Goal: Entertainment & Leisure: Consume media (video, audio)

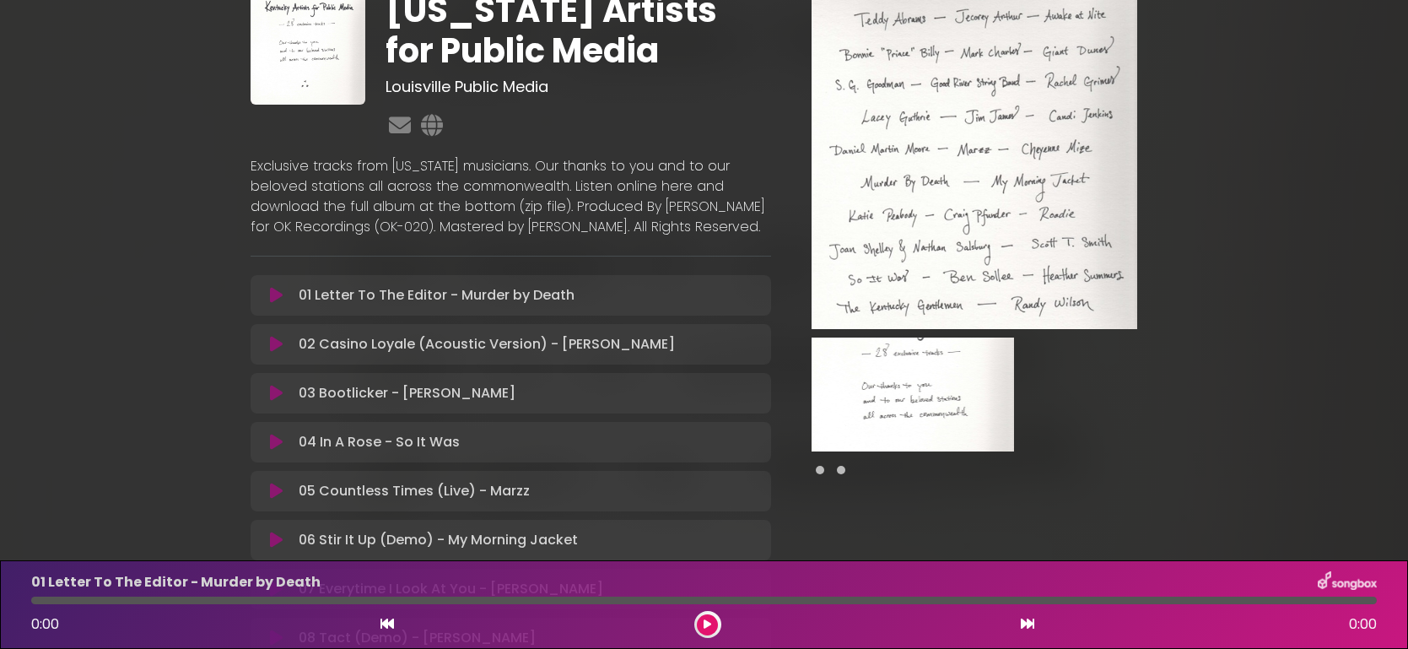
scroll to position [86, 0]
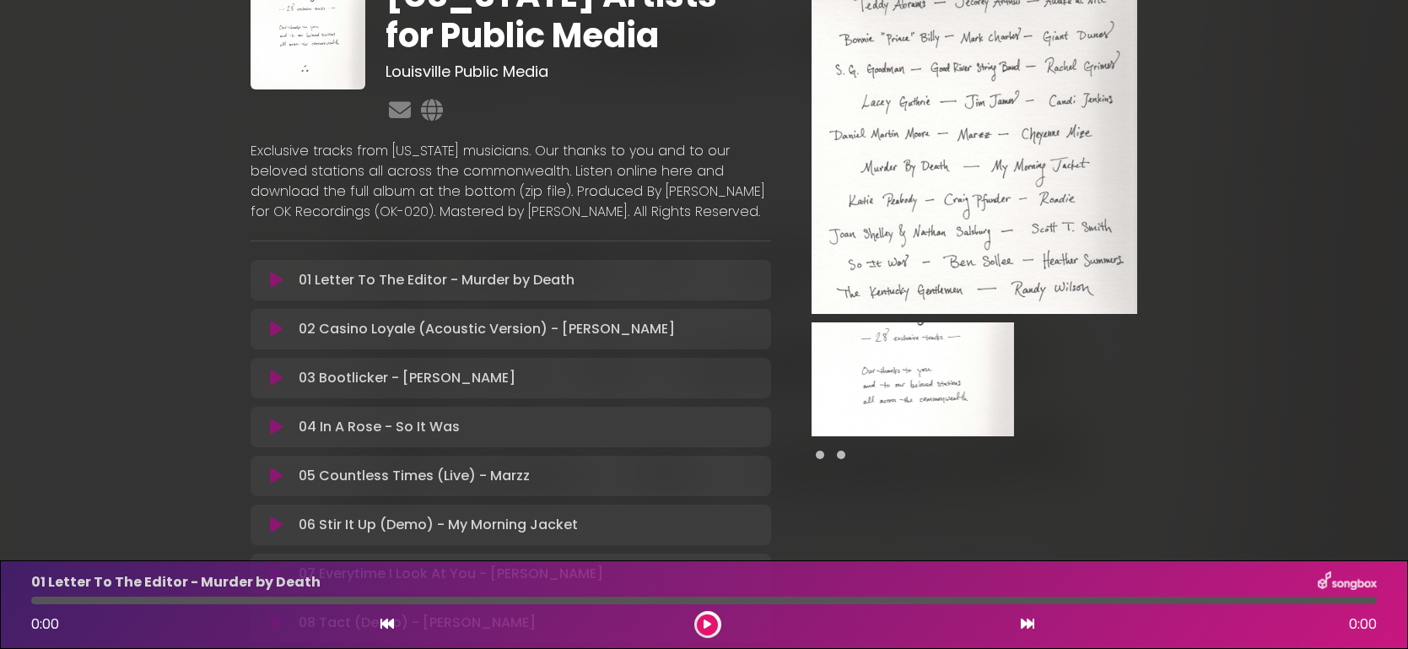
click at [282, 337] on icon at bounding box center [276, 329] width 13 height 17
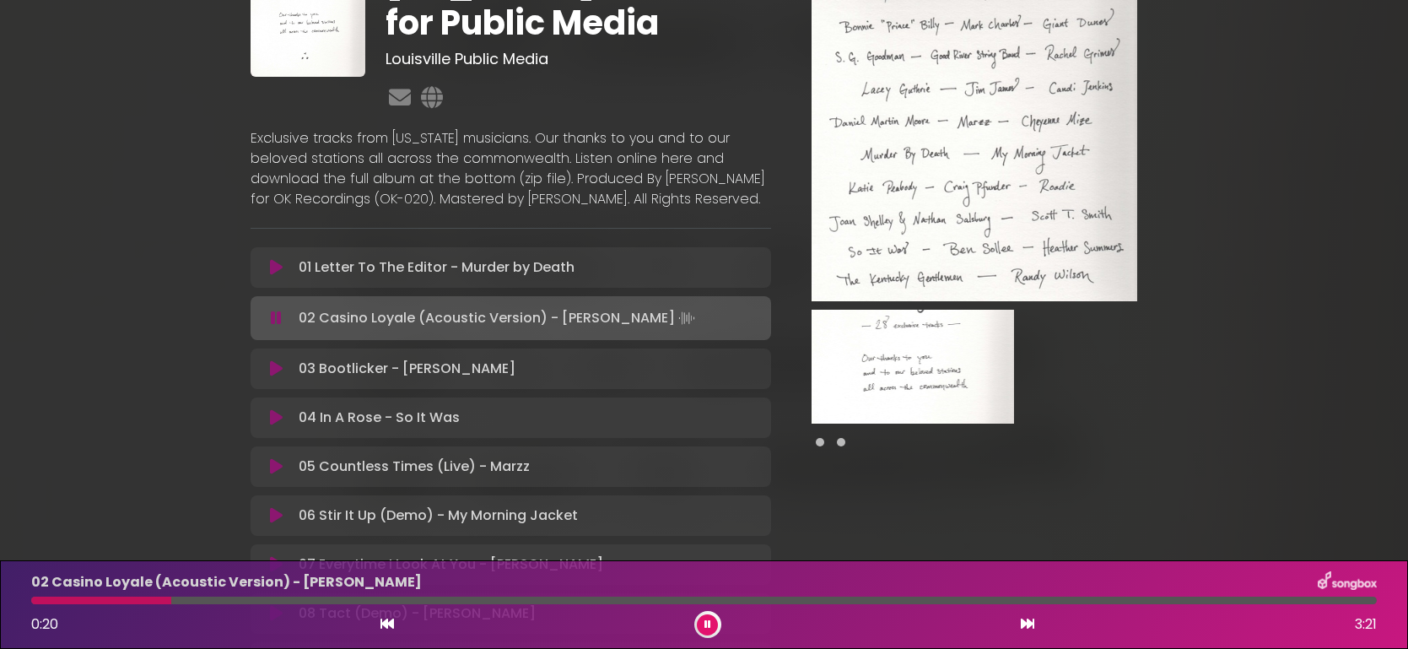
scroll to position [100, 0]
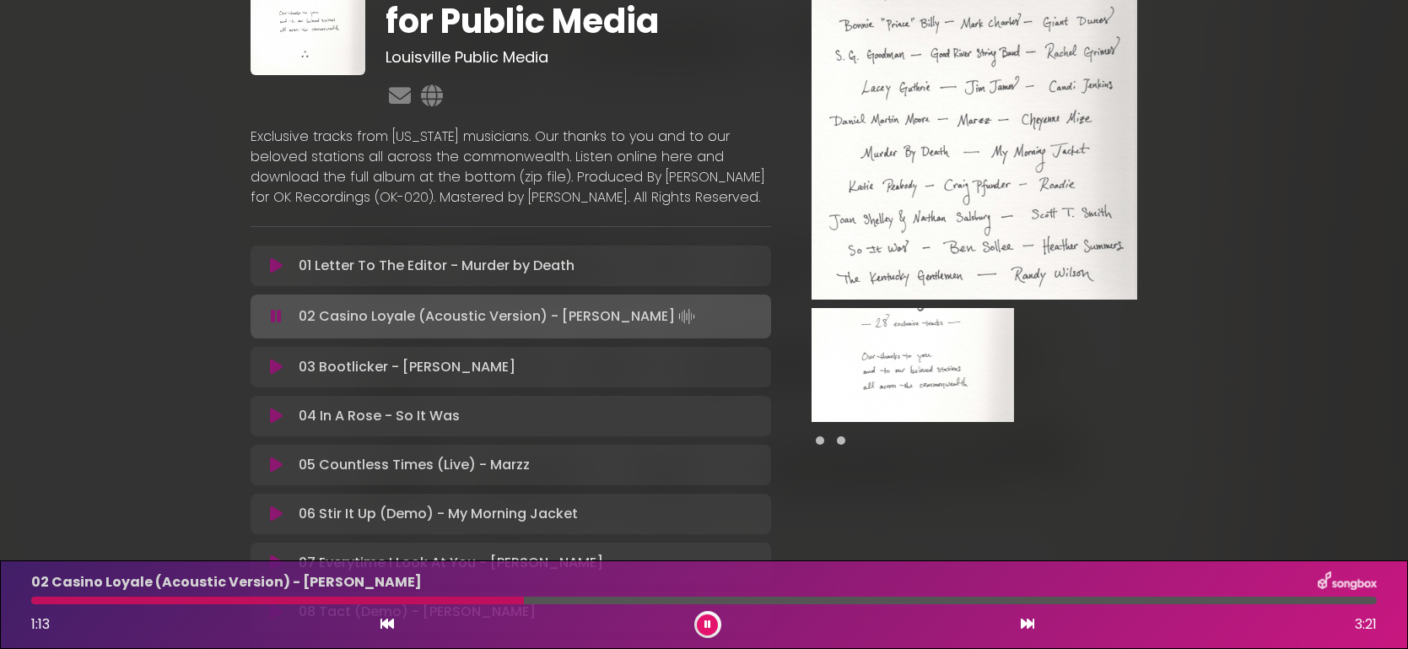
click at [276, 375] on icon at bounding box center [276, 366] width 13 height 17
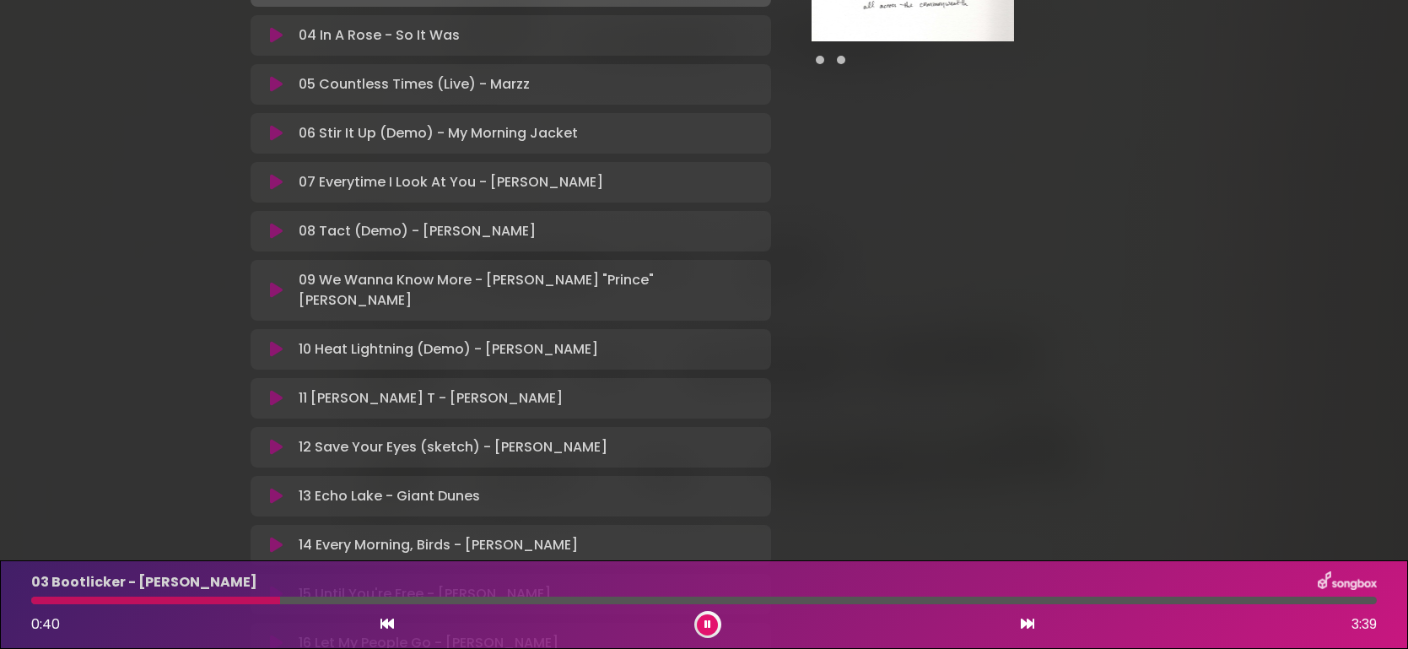
scroll to position [488, 0]
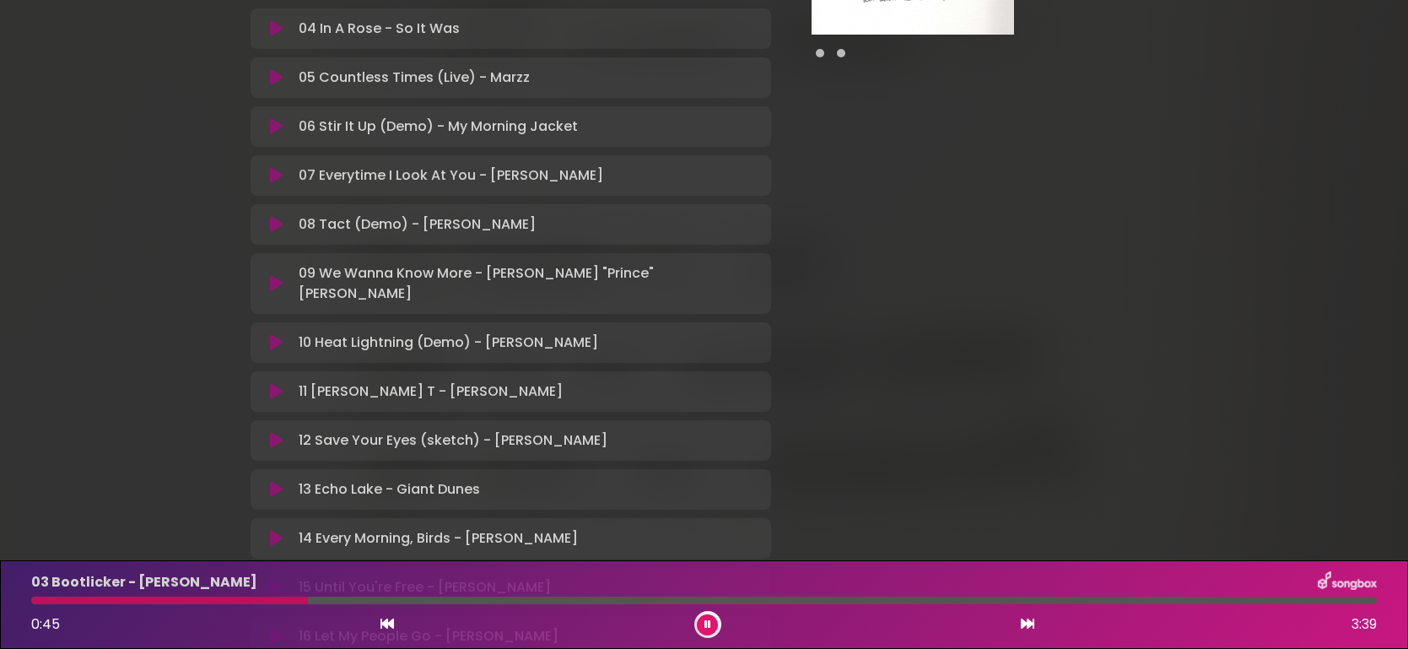
click at [272, 233] on icon at bounding box center [276, 224] width 13 height 17
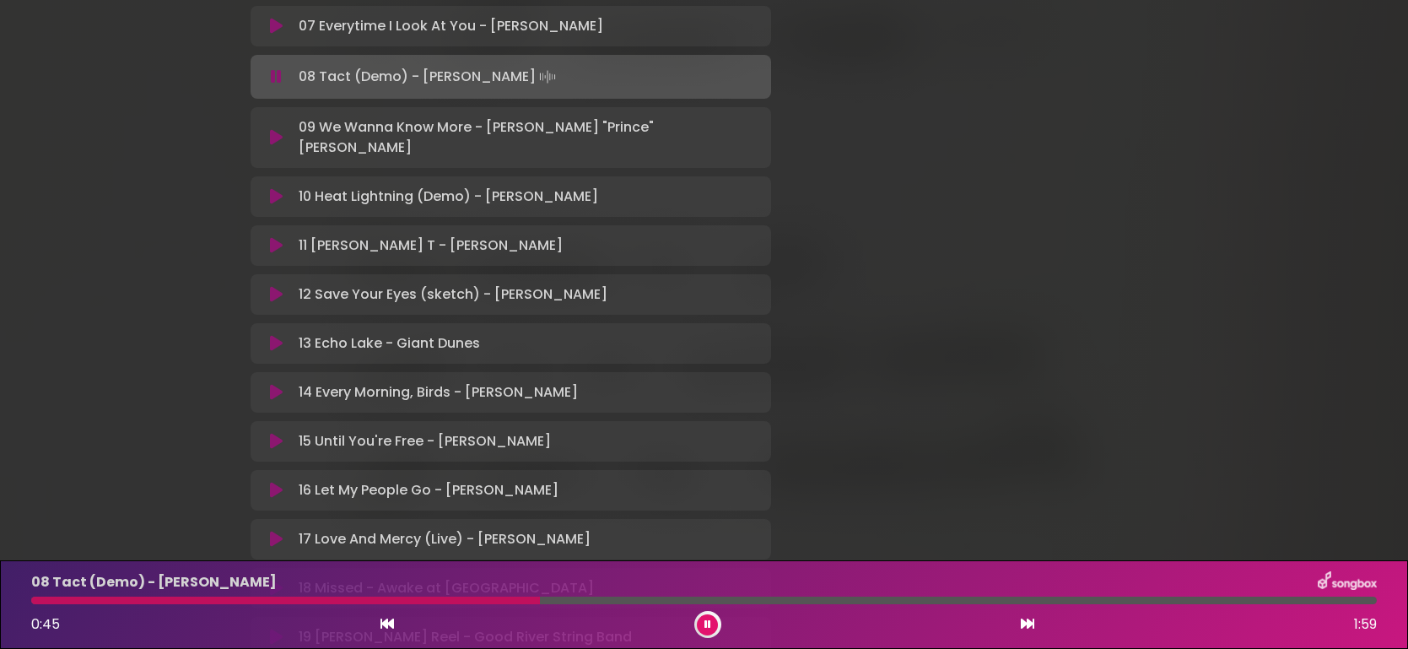
scroll to position [595, 0]
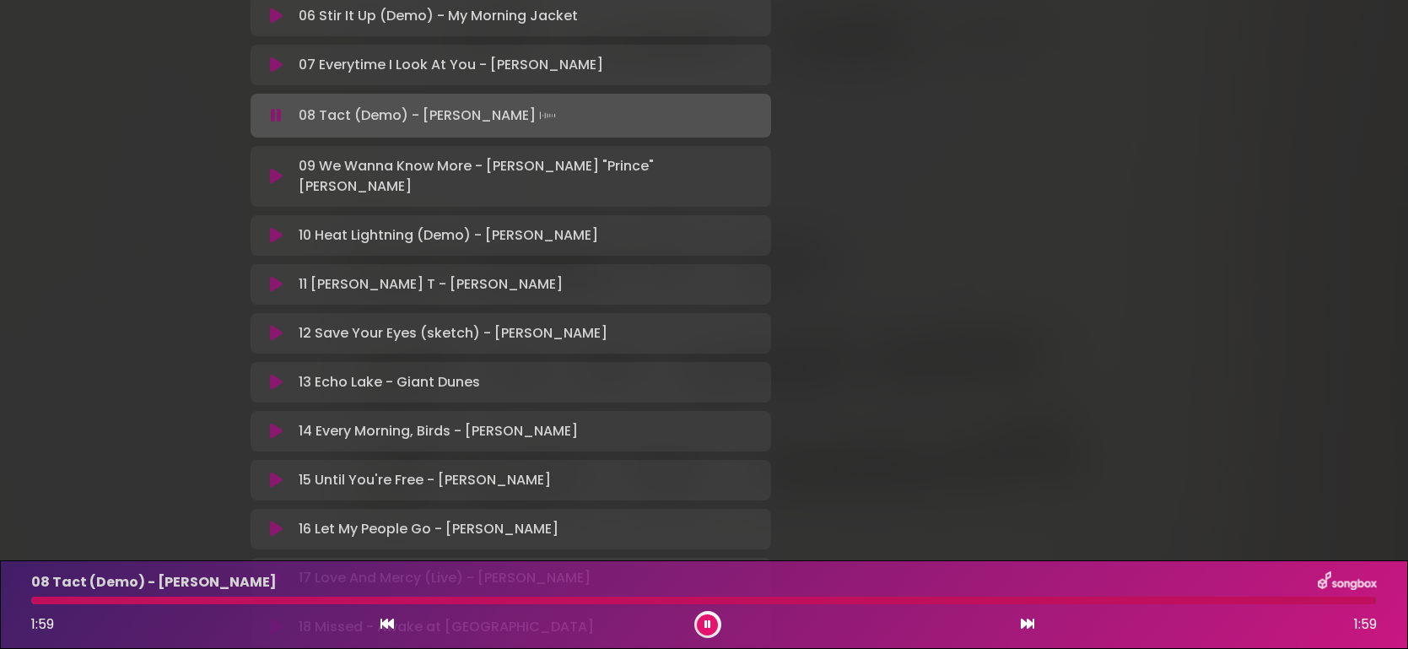
click at [278, 193] on div "09 We Wanna Know More - [PERSON_NAME] "Prince" [PERSON_NAME] Loading Track..." at bounding box center [511, 176] width 521 height 61
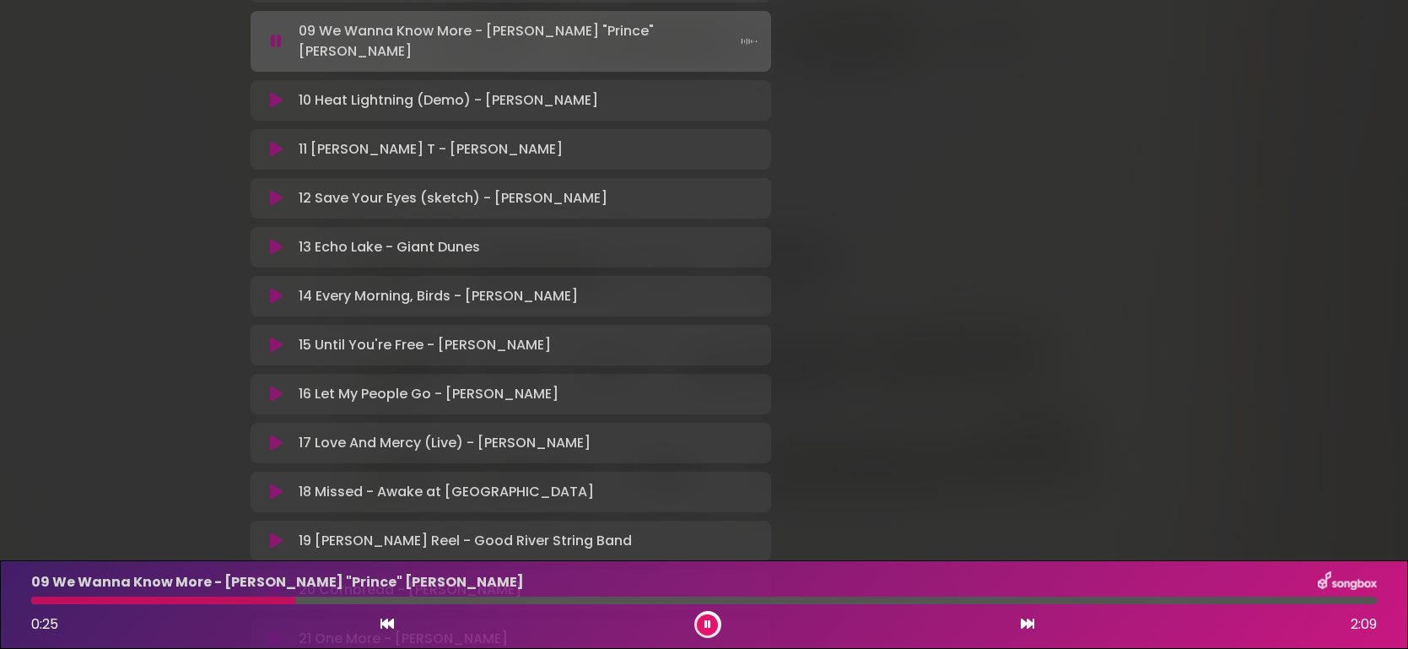
scroll to position [744, 0]
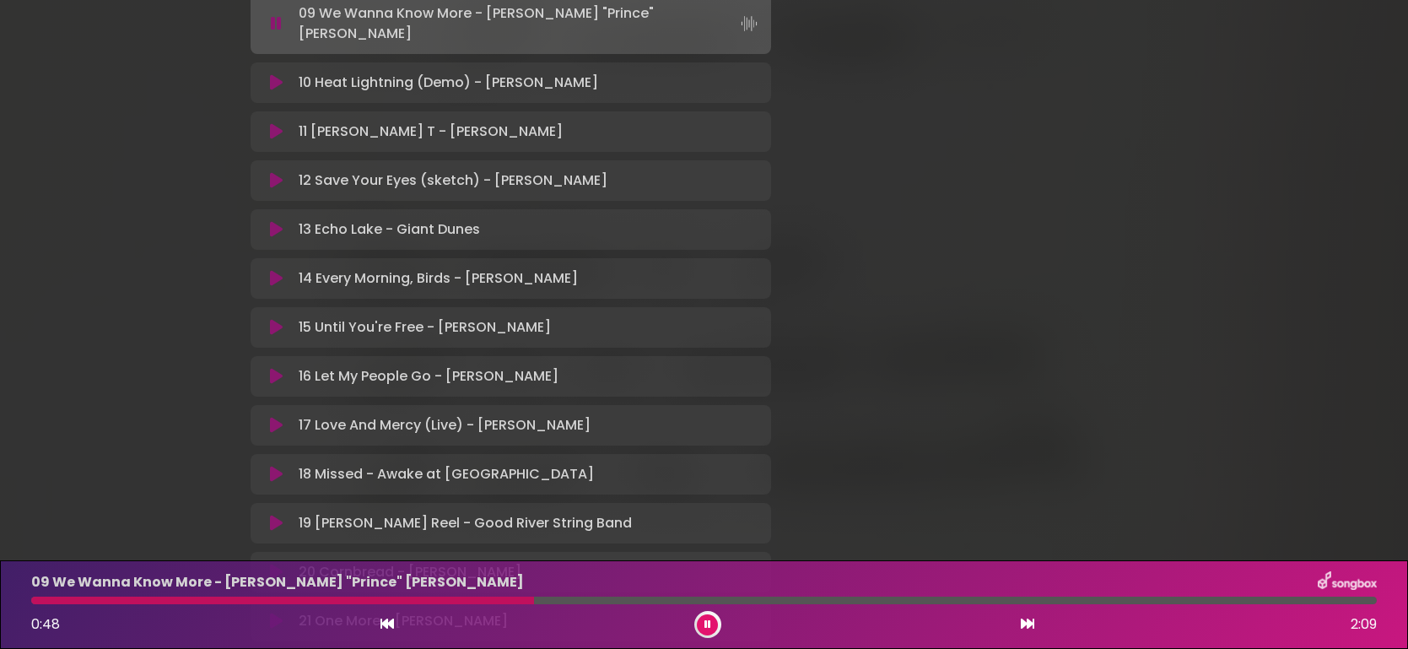
click at [272, 279] on icon at bounding box center [276, 278] width 13 height 17
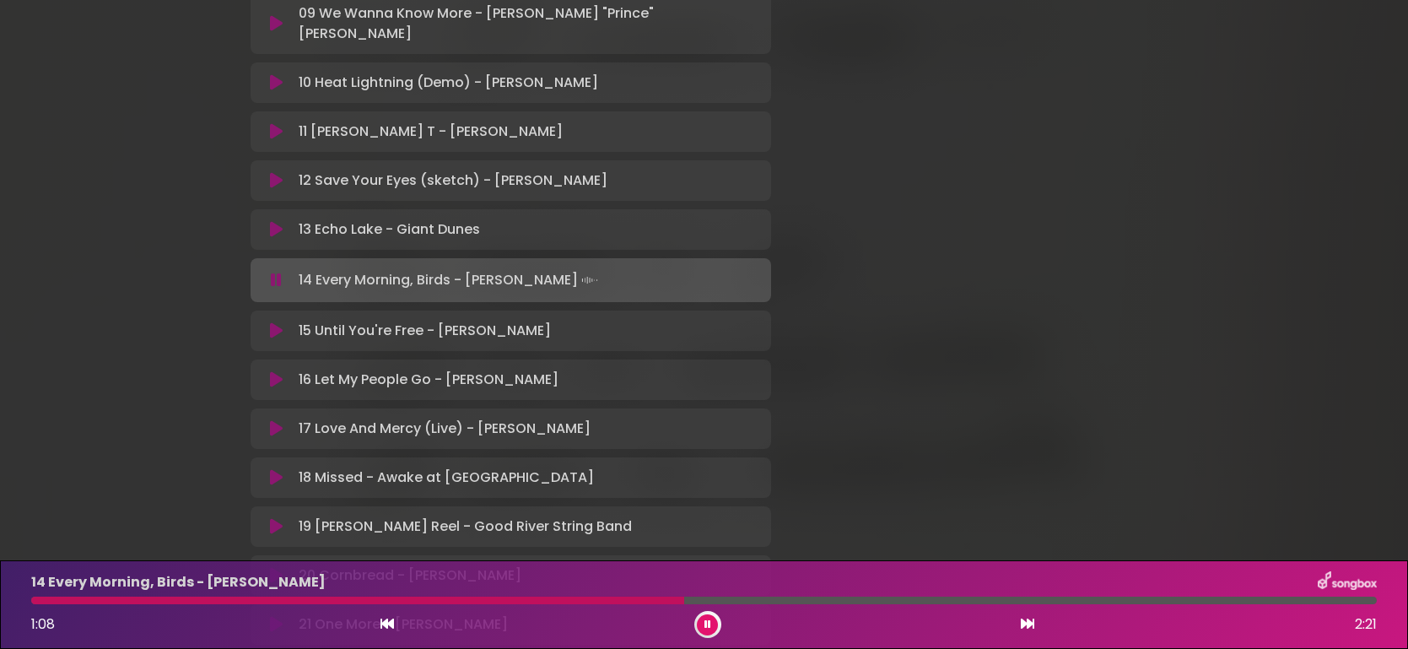
click at [278, 331] on icon at bounding box center [276, 330] width 13 height 17
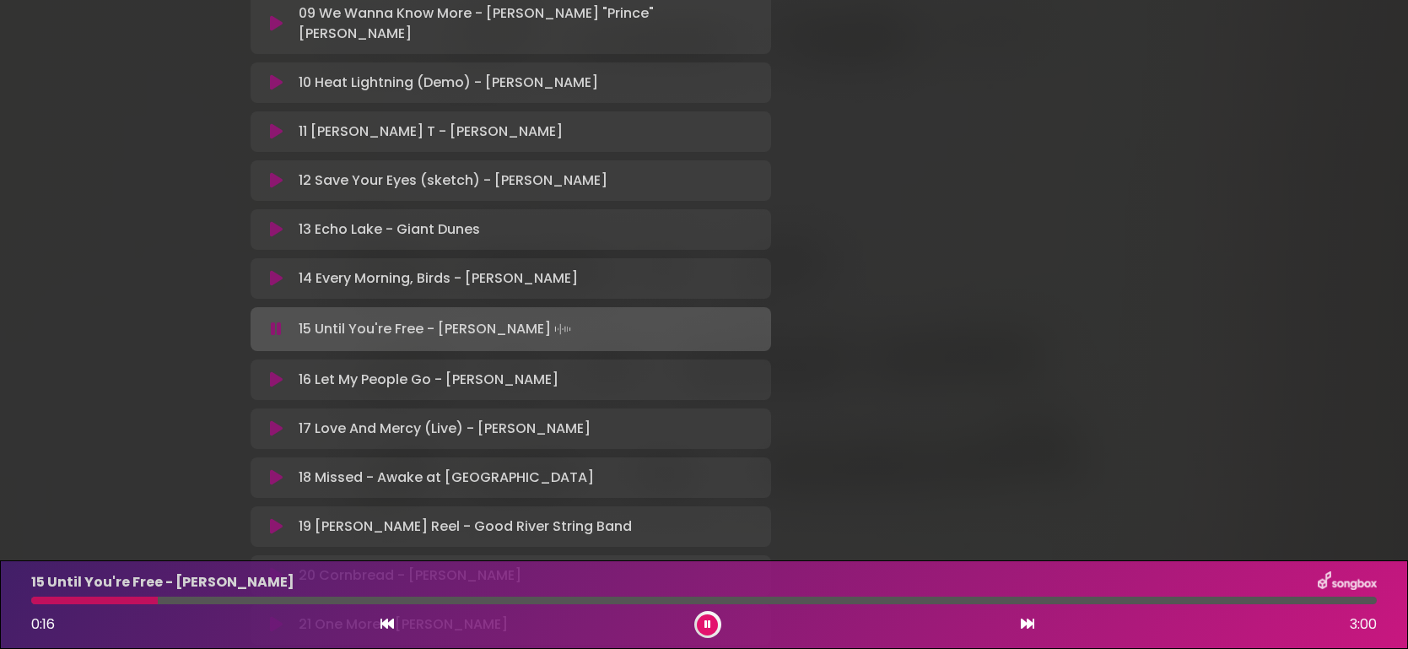
click at [321, 601] on div at bounding box center [703, 600] width 1345 height 8
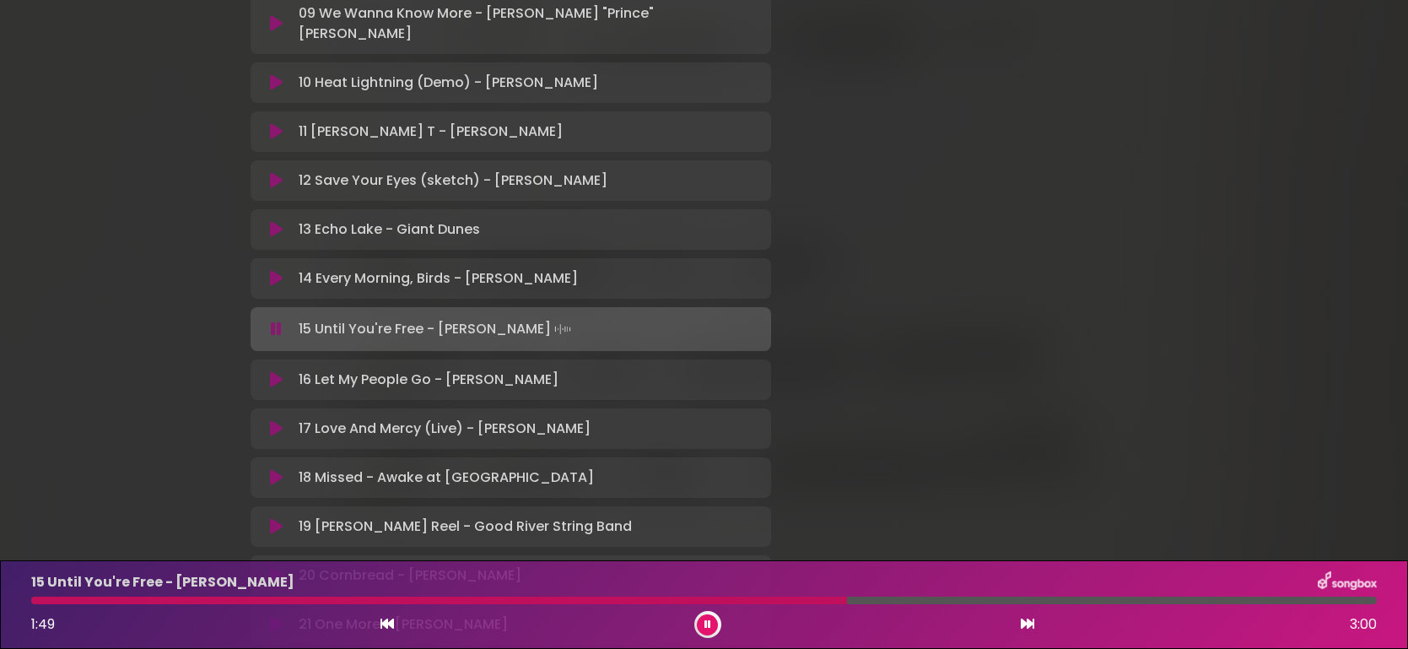
click at [847, 602] on div at bounding box center [703, 600] width 1345 height 8
click at [271, 382] on icon at bounding box center [276, 379] width 13 height 17
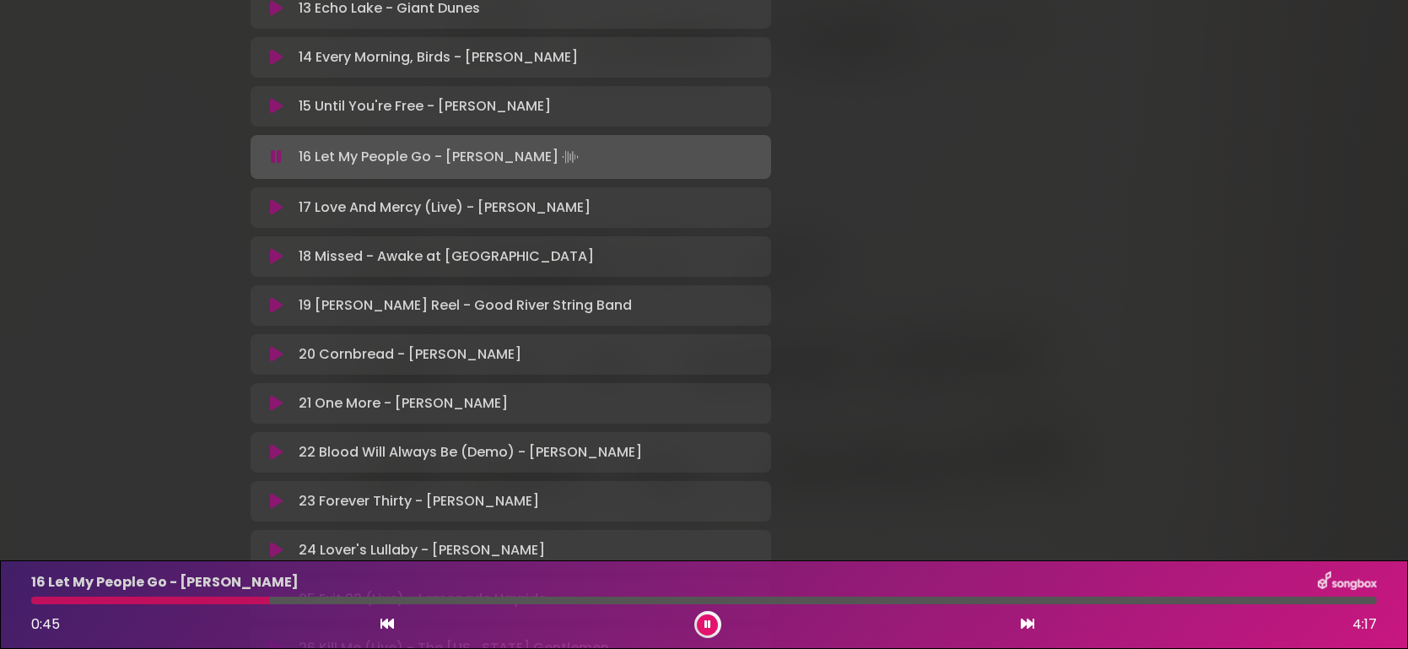
scroll to position [968, 0]
click at [708, 628] on icon at bounding box center [707, 624] width 7 height 10
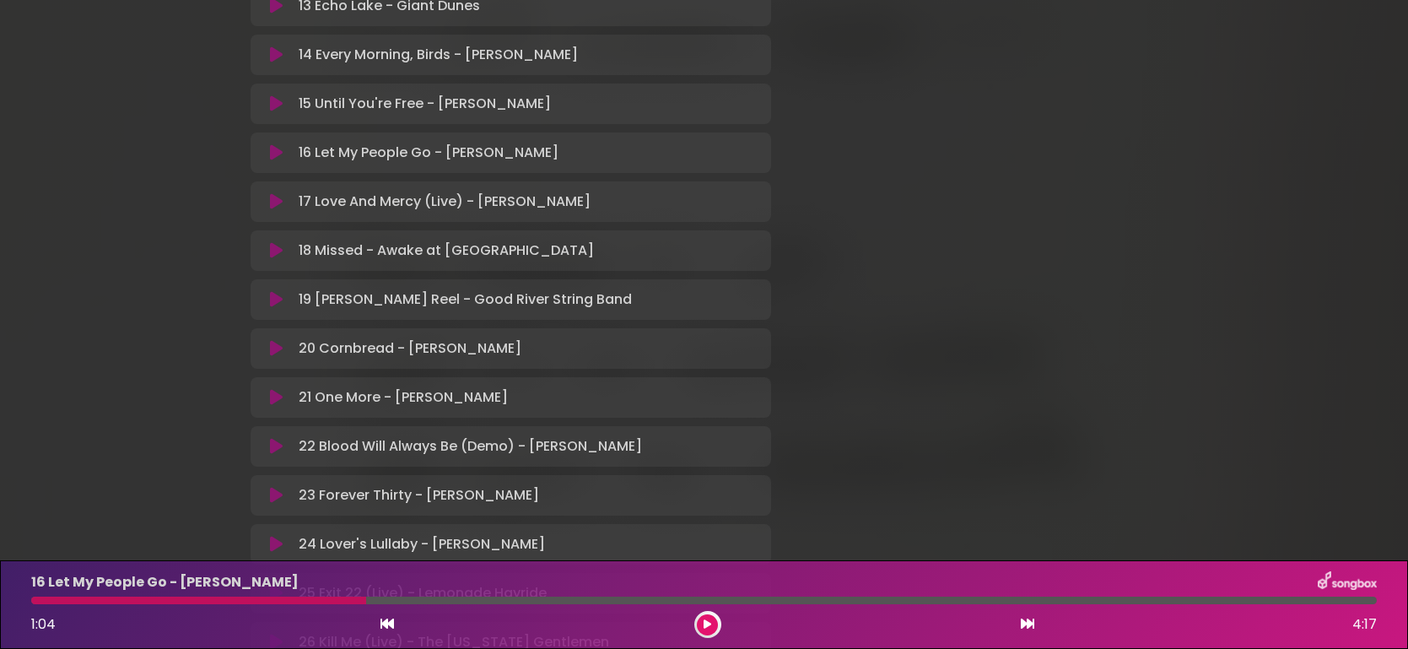
click at [279, 299] on icon at bounding box center [276, 299] width 13 height 17
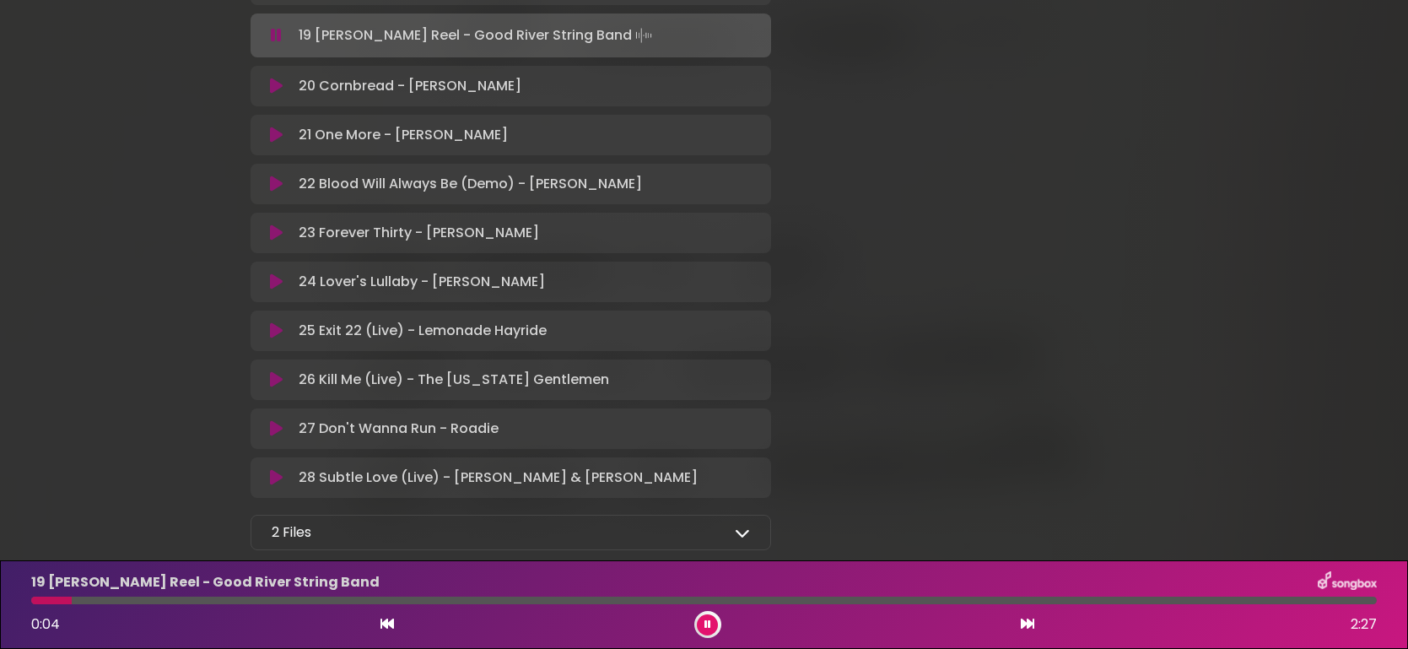
scroll to position [1234, 0]
drag, startPoint x: 186, startPoint y: 604, endPoint x: 317, endPoint y: 600, distance: 131.7
click at [317, 600] on div at bounding box center [704, 600] width 1366 height 8
click at [339, 597] on div at bounding box center [703, 600] width 1345 height 8
click at [270, 137] on icon at bounding box center [276, 134] width 13 height 17
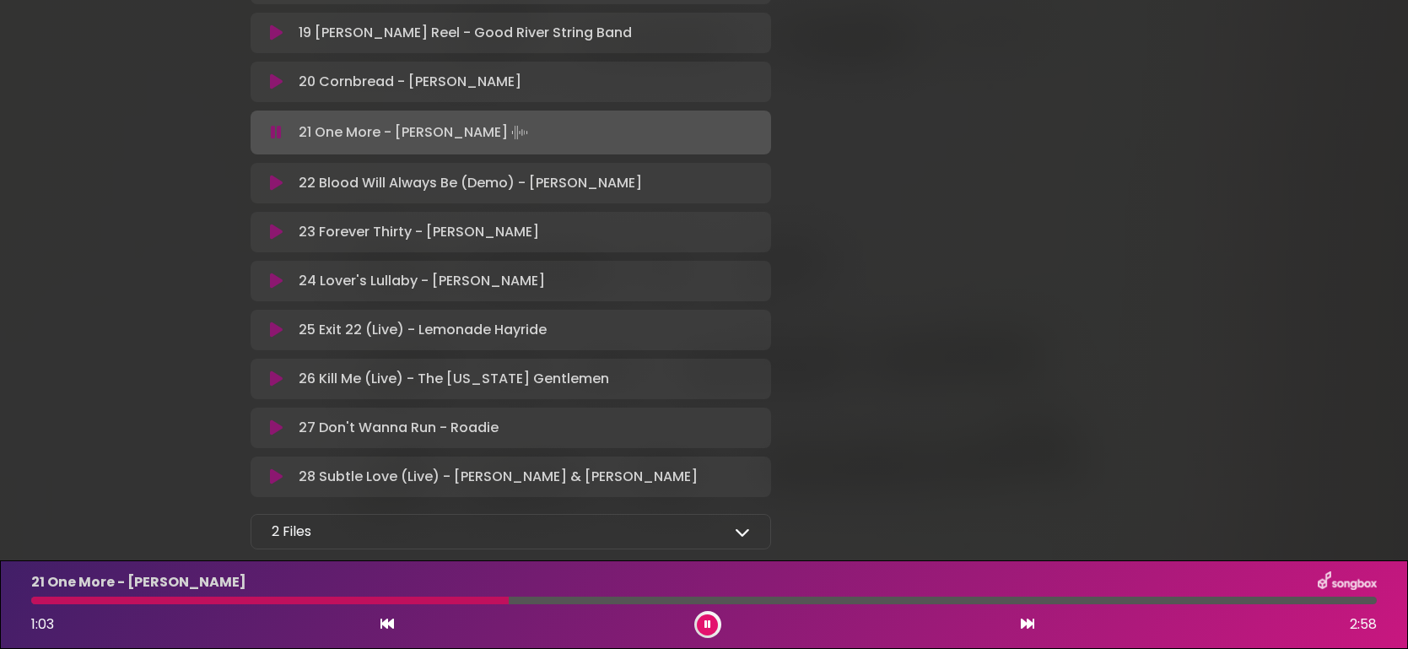
click at [270, 188] on icon at bounding box center [276, 183] width 13 height 17
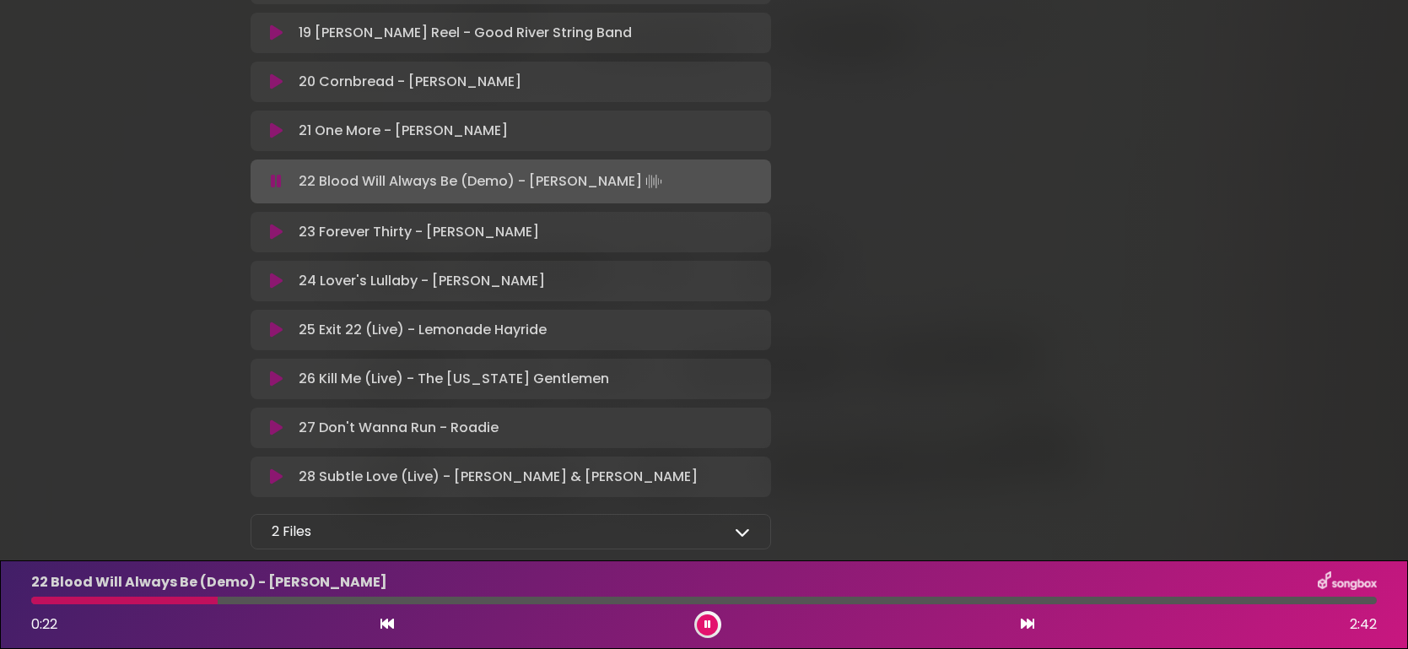
click at [270, 229] on icon at bounding box center [276, 232] width 13 height 17
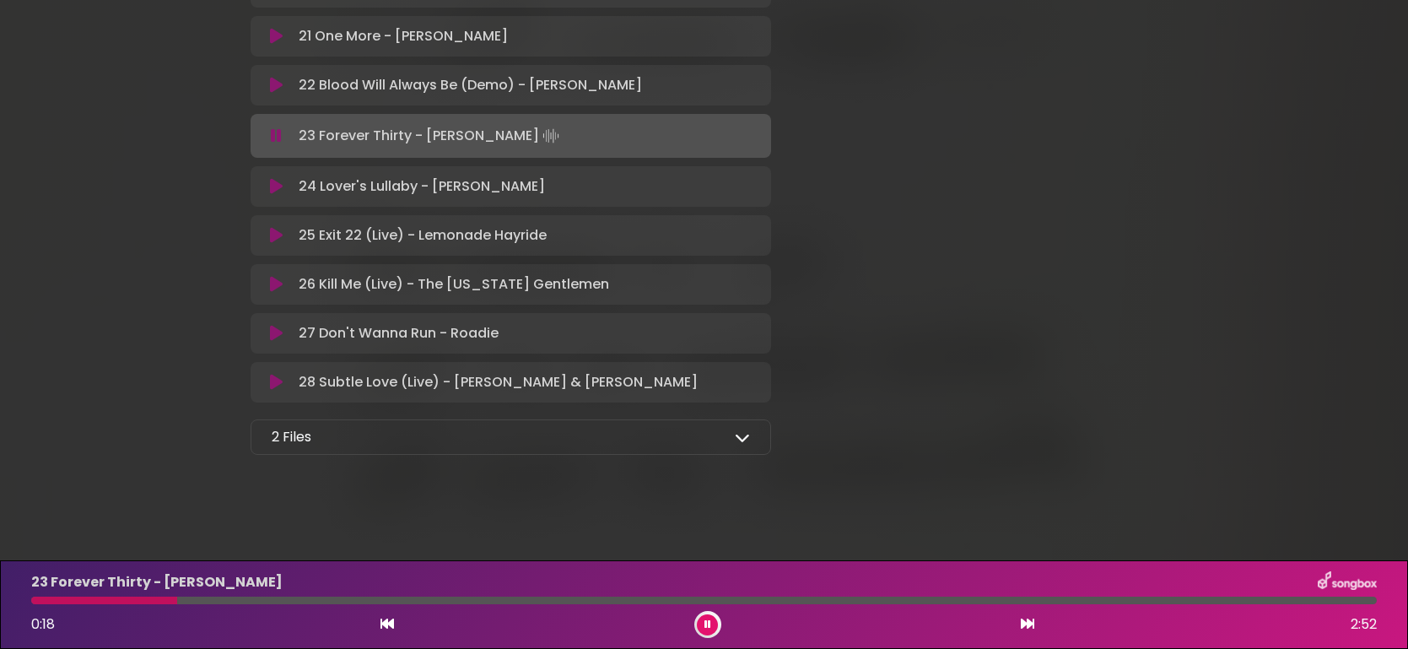
scroll to position [1329, 0]
click at [742, 444] on div "2 Files" at bounding box center [511, 437] width 479 height 20
click at [744, 435] on icon at bounding box center [742, 436] width 15 height 15
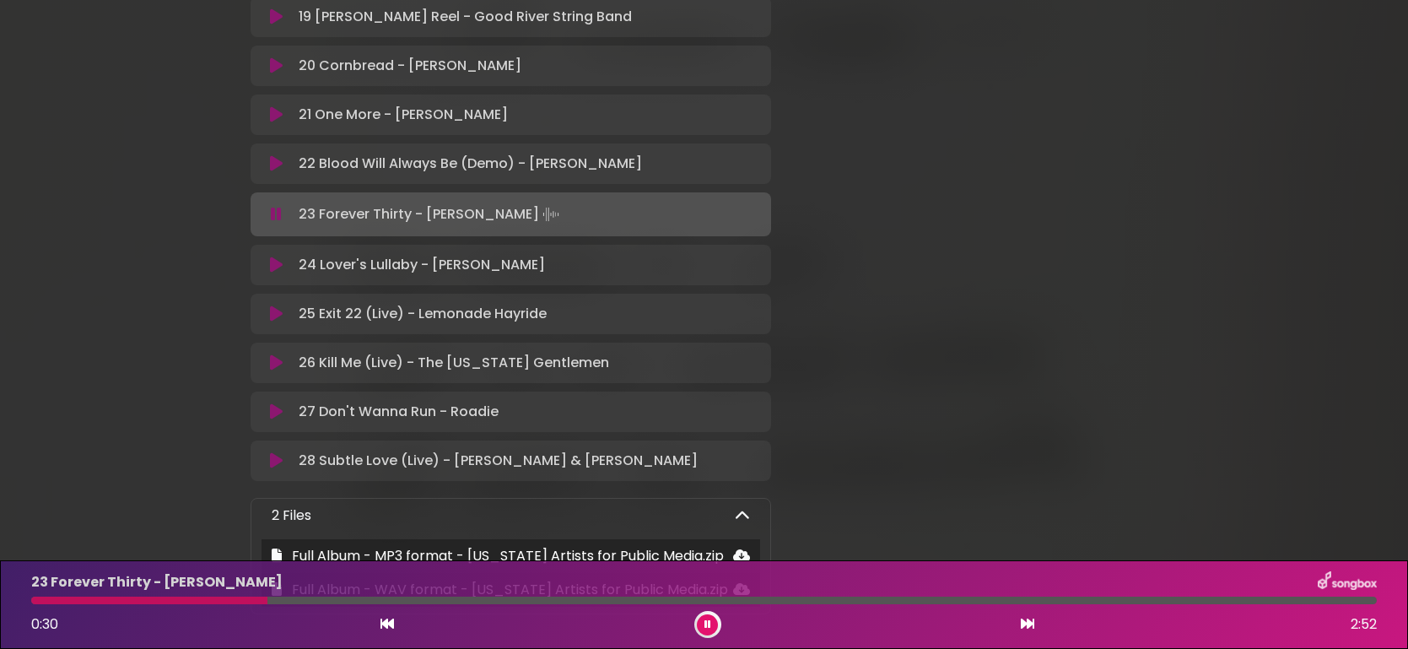
scroll to position [1228, 0]
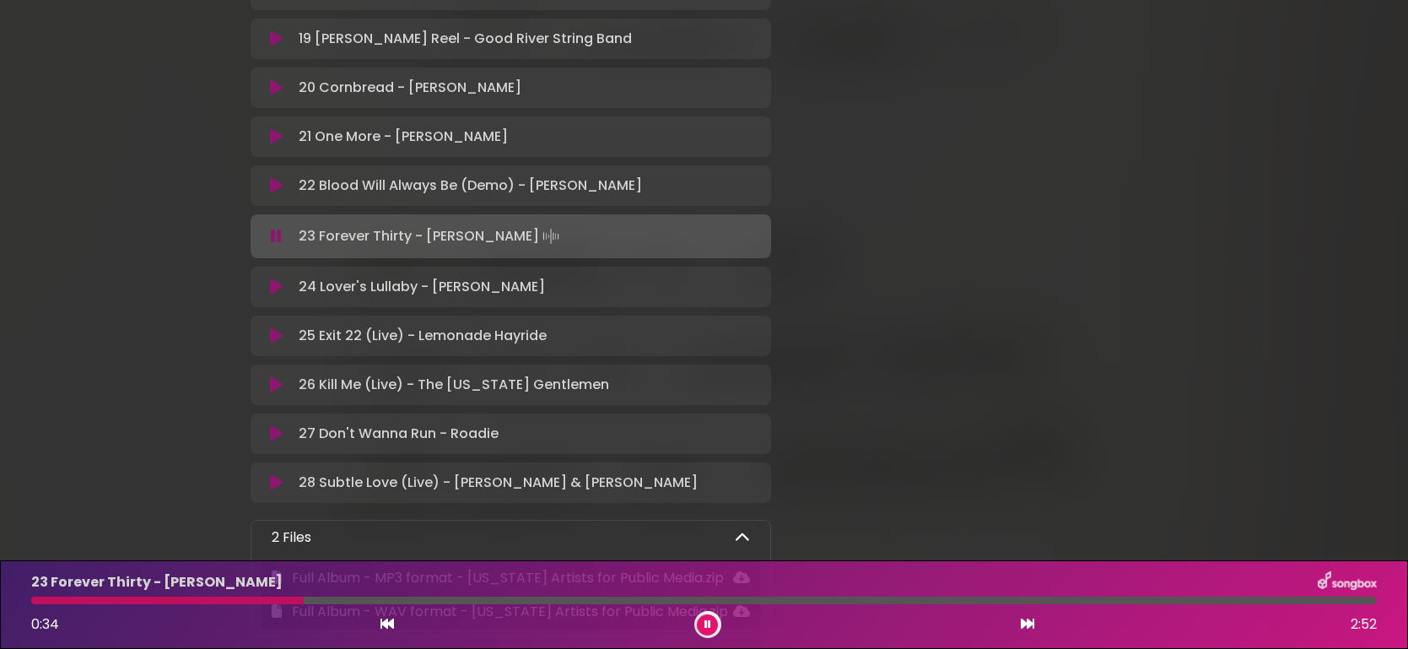
click at [273, 288] on icon at bounding box center [276, 286] width 13 height 17
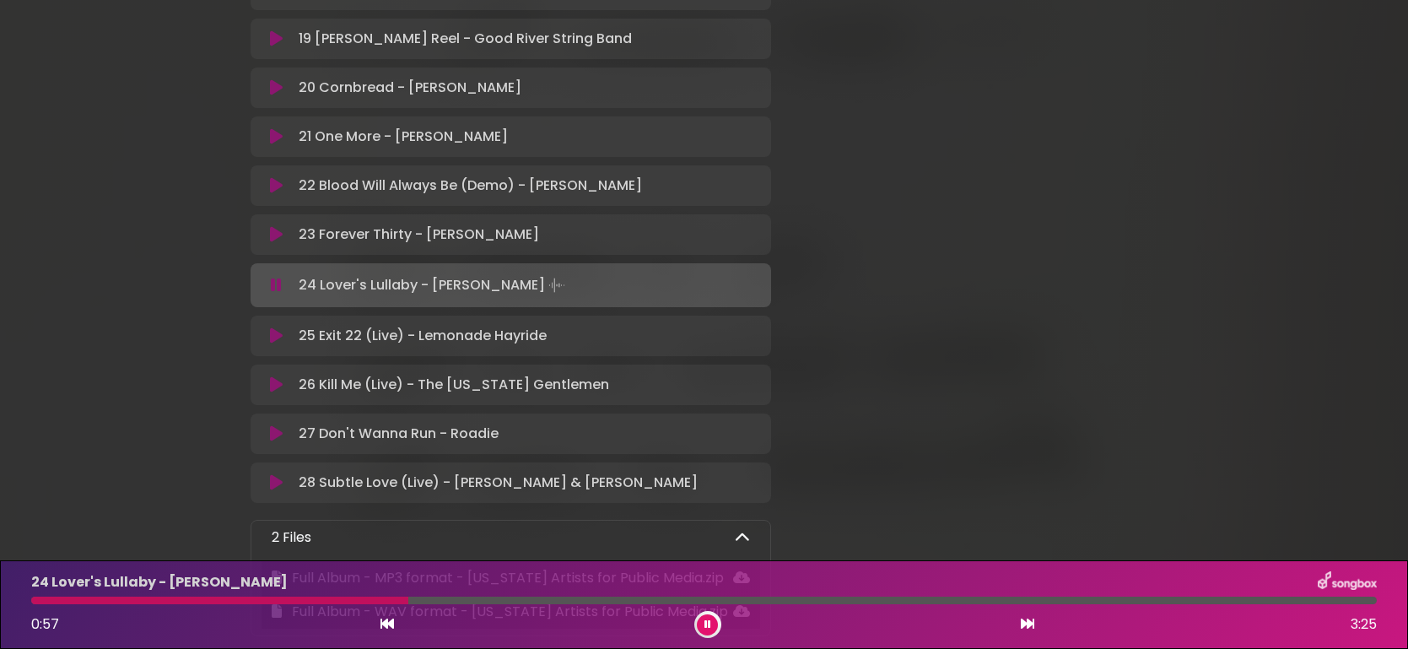
click at [277, 335] on icon at bounding box center [276, 335] width 13 height 17
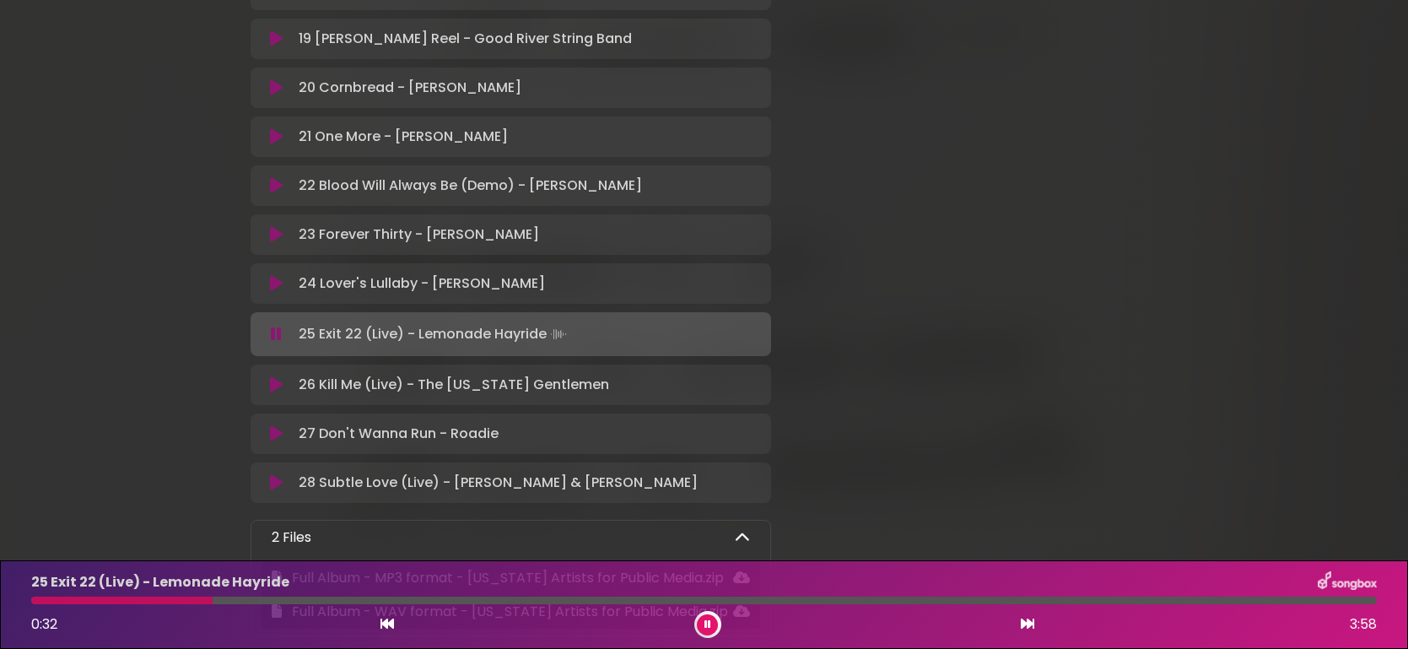
click at [709, 630] on button at bounding box center [707, 624] width 21 height 21
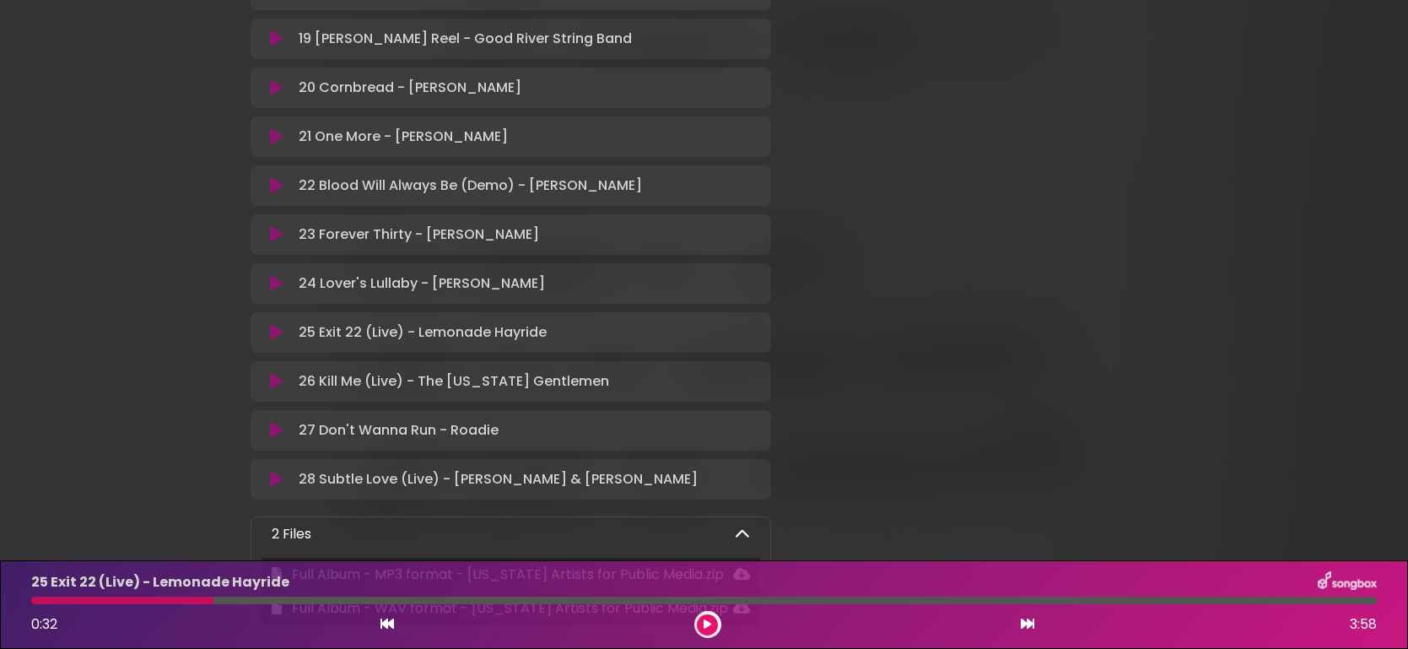
click at [278, 383] on icon at bounding box center [276, 381] width 13 height 17
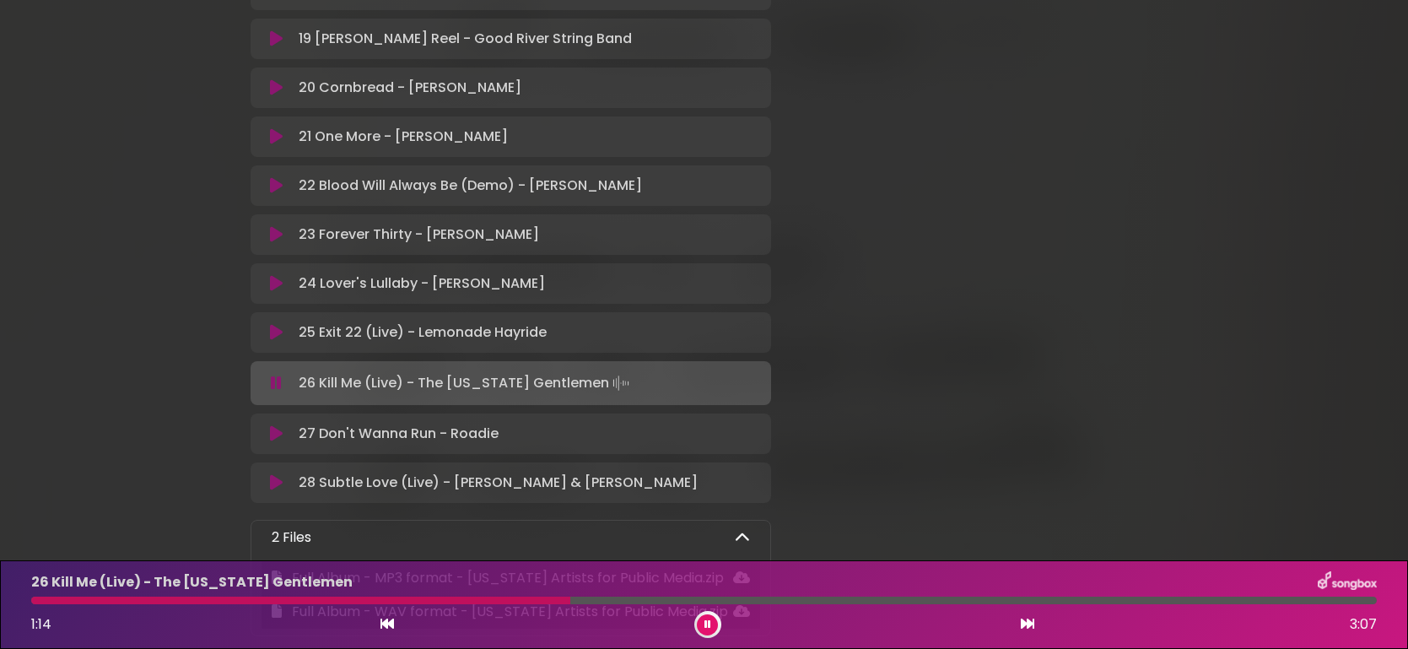
click at [276, 434] on icon at bounding box center [276, 433] width 13 height 17
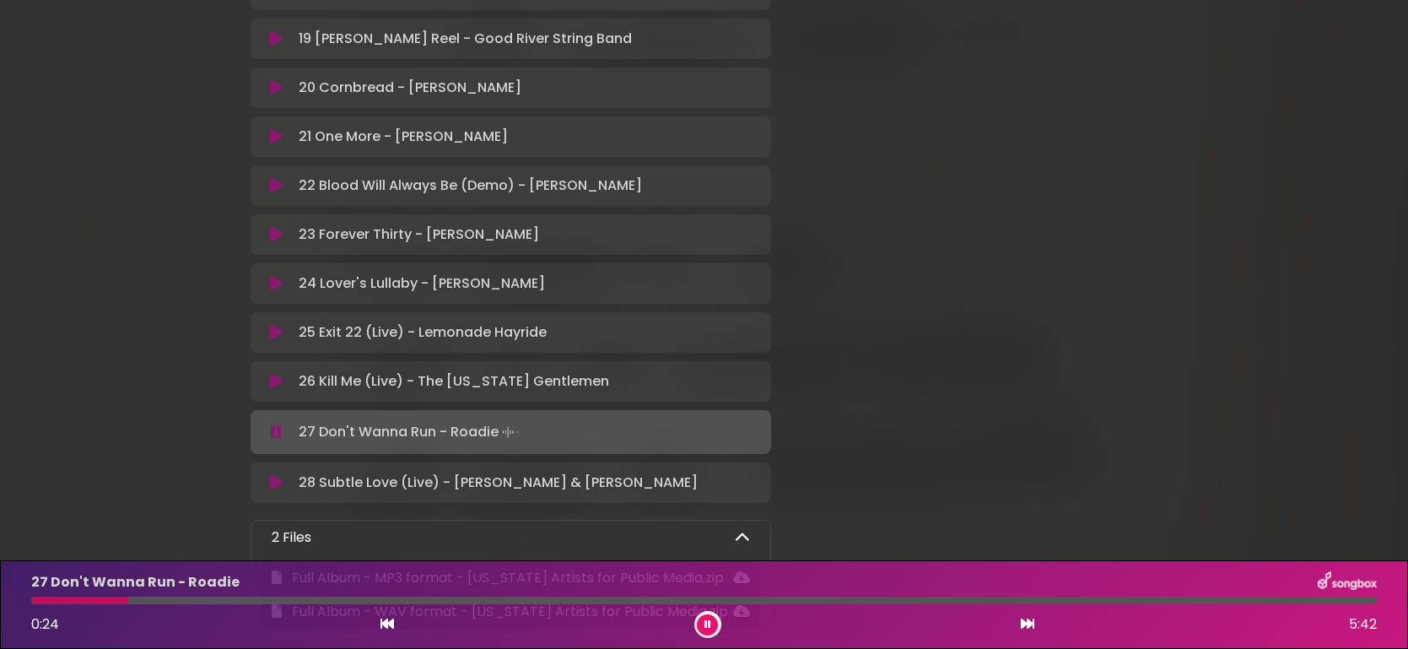
click at [272, 487] on icon at bounding box center [276, 482] width 13 height 17
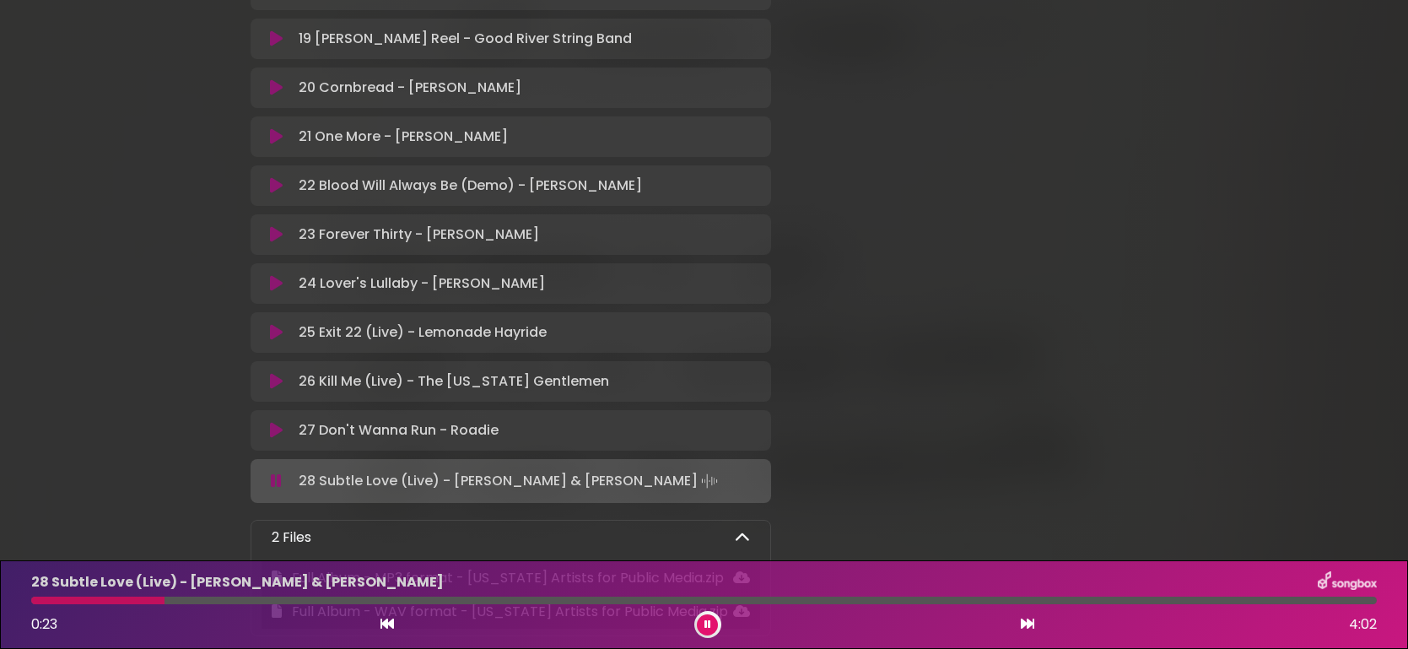
click at [711, 620] on button at bounding box center [707, 624] width 21 height 21
